Goal: Task Accomplishment & Management: Use online tool/utility

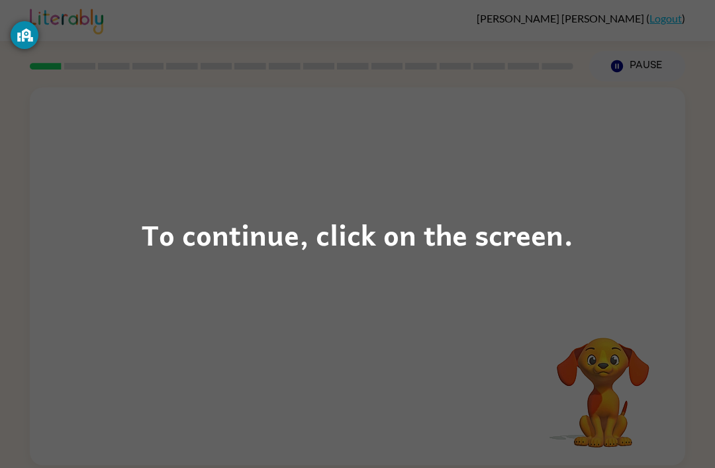
click at [568, 242] on div "To continue, click on the screen." at bounding box center [358, 234] width 432 height 45
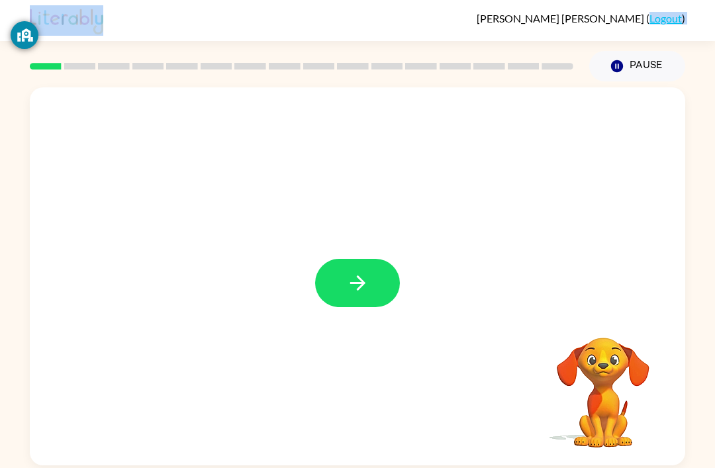
click at [369, 289] on icon "button" at bounding box center [357, 283] width 23 height 23
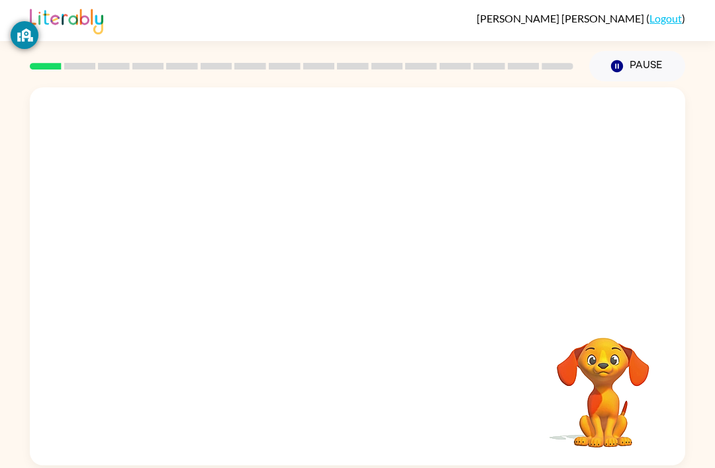
scroll to position [5, 0]
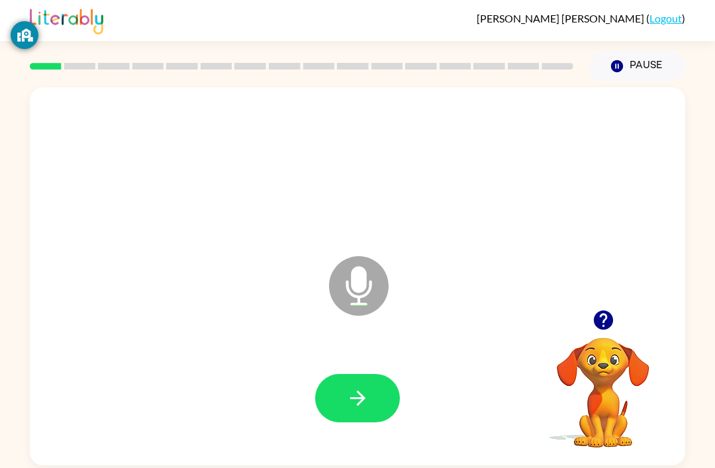
click at [360, 394] on icon "button" at bounding box center [357, 398] width 23 height 23
click at [365, 409] on icon "button" at bounding box center [357, 398] width 23 height 23
click at [384, 407] on button "button" at bounding box center [357, 398] width 85 height 48
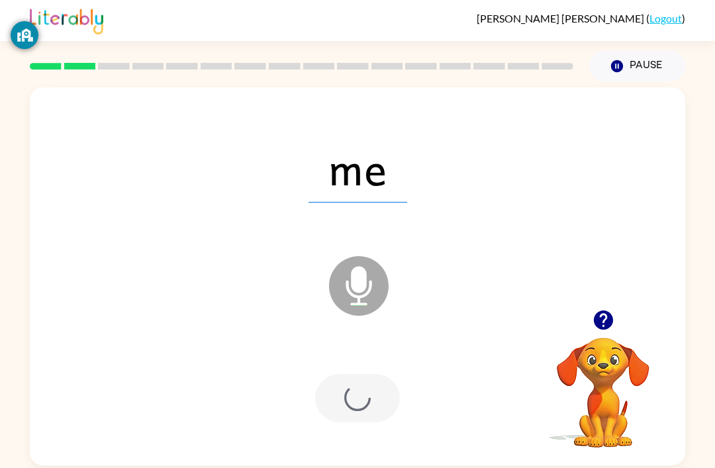
click at [384, 407] on div at bounding box center [357, 398] width 85 height 48
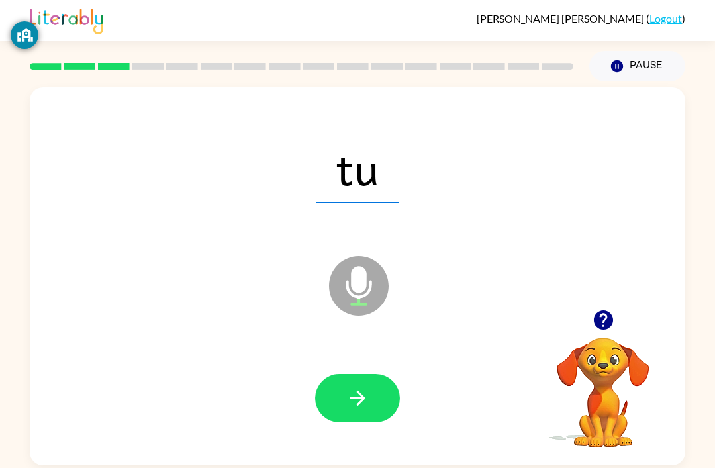
click at [361, 398] on icon "button" at bounding box center [357, 398] width 15 height 15
click at [360, 399] on icon "button" at bounding box center [357, 398] width 23 height 23
click at [362, 401] on icon "button" at bounding box center [357, 398] width 15 height 15
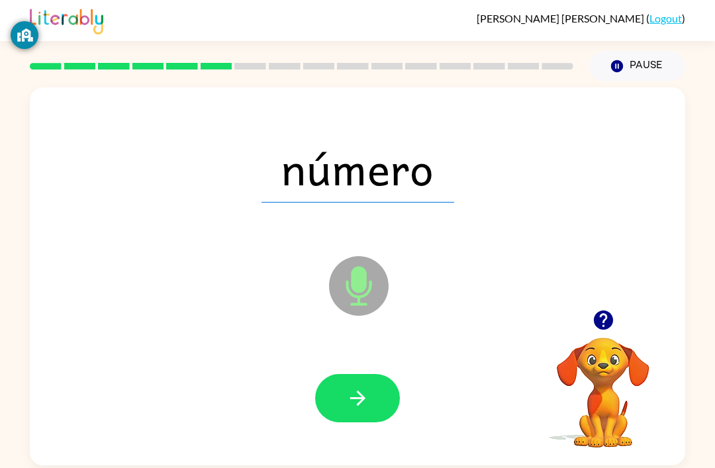
click at [370, 409] on button "button" at bounding box center [357, 398] width 85 height 48
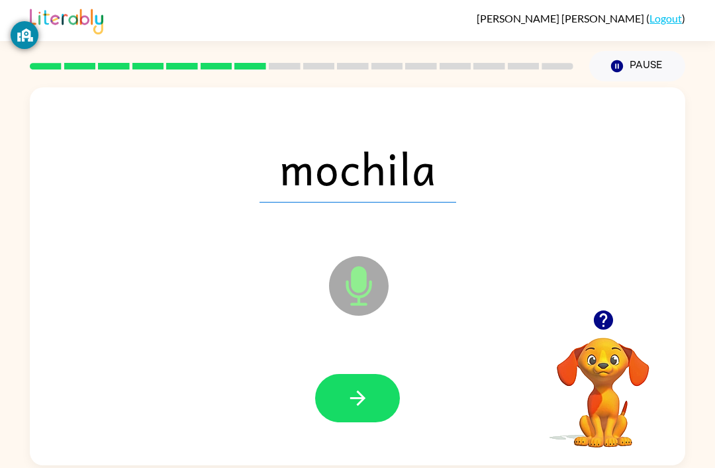
click at [364, 410] on icon "button" at bounding box center [357, 398] width 23 height 23
click at [364, 410] on div at bounding box center [357, 398] width 85 height 48
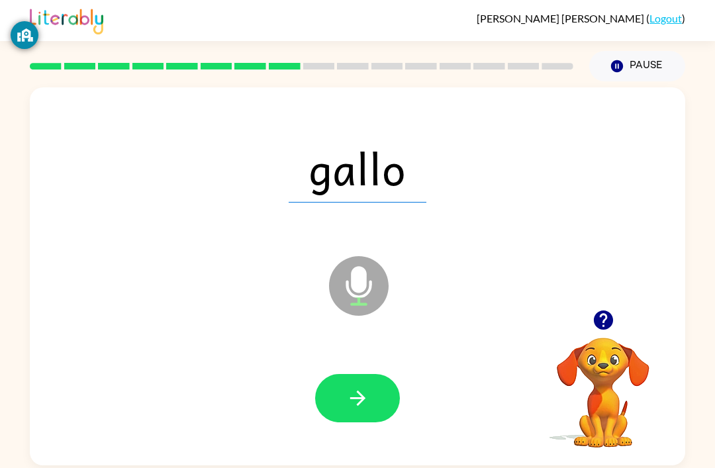
click at [343, 423] on button "button" at bounding box center [357, 398] width 85 height 48
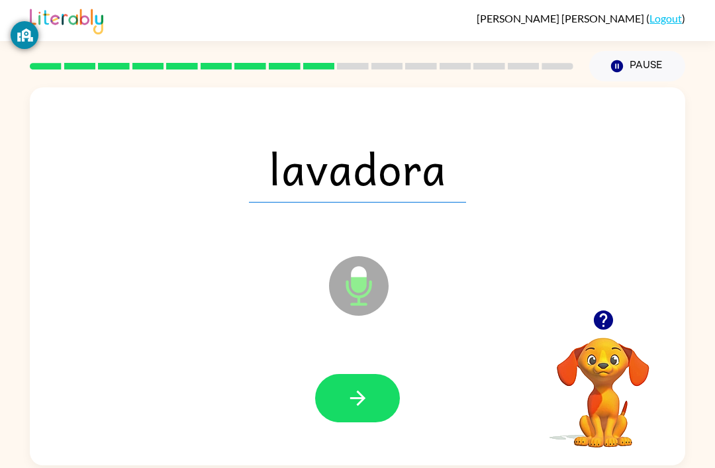
click at [360, 413] on button "button" at bounding box center [357, 398] width 85 height 48
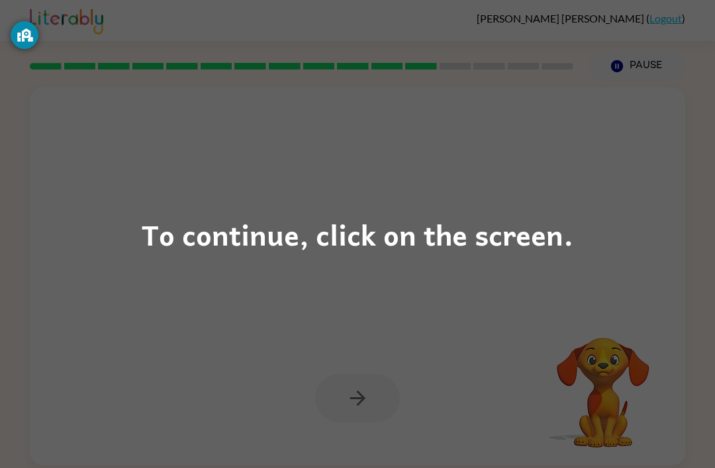
click at [390, 237] on div "To continue, click on the screen." at bounding box center [358, 234] width 432 height 45
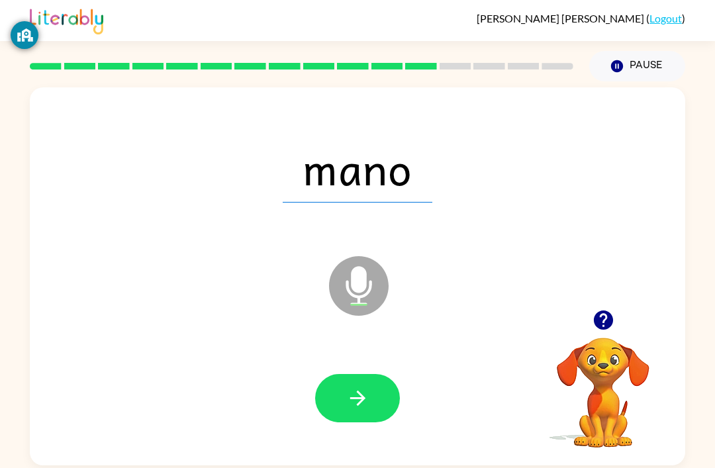
click at [379, 400] on button "button" at bounding box center [357, 398] width 85 height 48
click at [379, 399] on div at bounding box center [357, 398] width 85 height 48
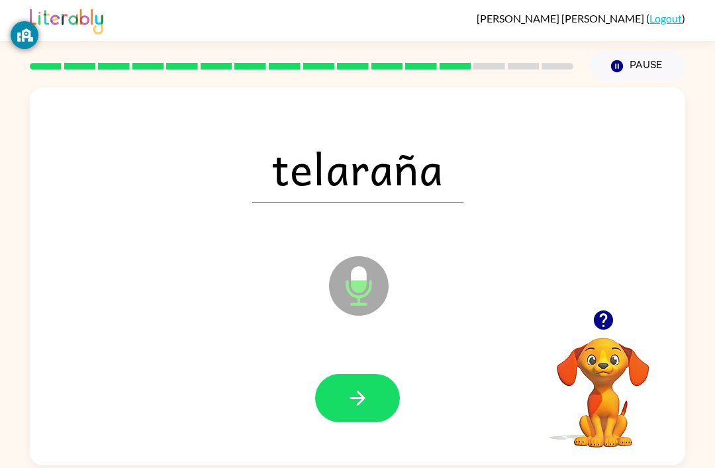
click at [361, 405] on icon "button" at bounding box center [357, 398] width 15 height 15
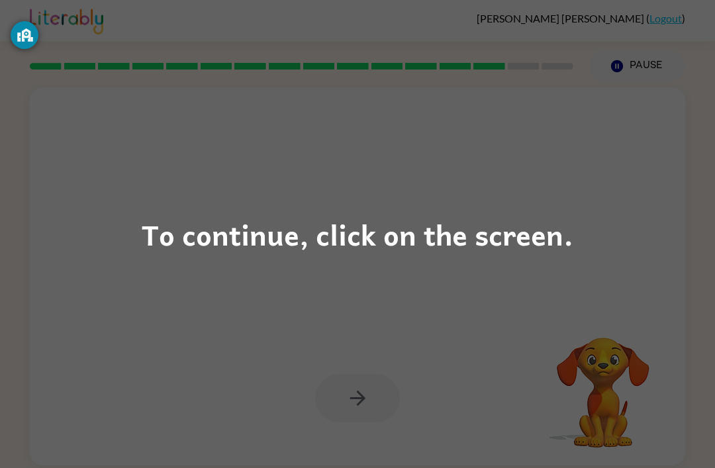
click at [412, 254] on div "To continue, click on the screen." at bounding box center [358, 234] width 432 height 45
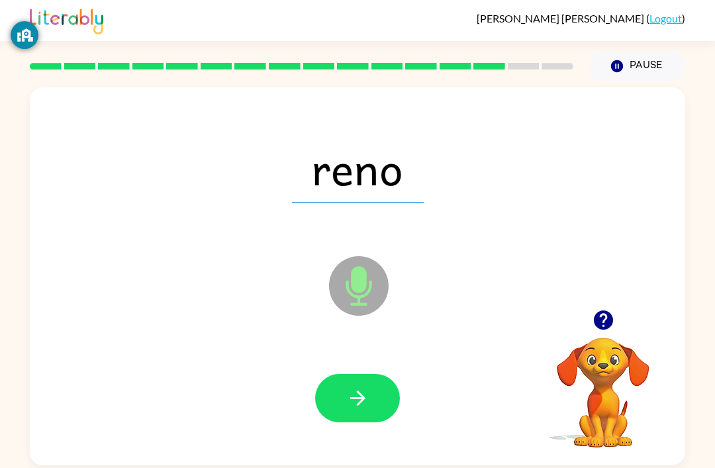
click at [362, 405] on icon "button" at bounding box center [357, 398] width 23 height 23
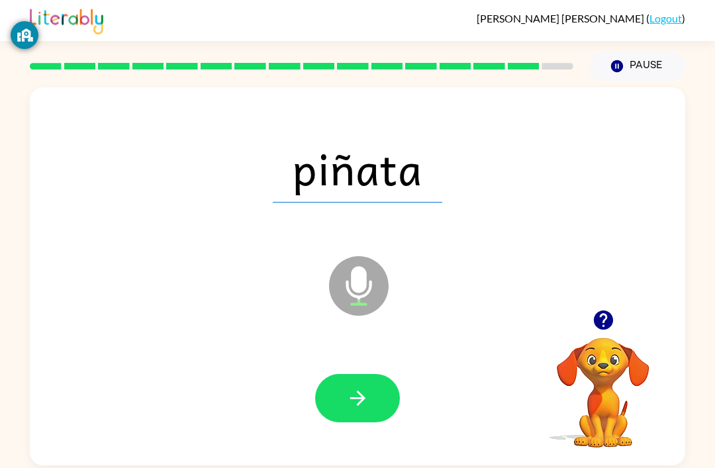
click at [348, 403] on icon "button" at bounding box center [357, 398] width 23 height 23
